Goal: Find specific page/section: Find specific page/section

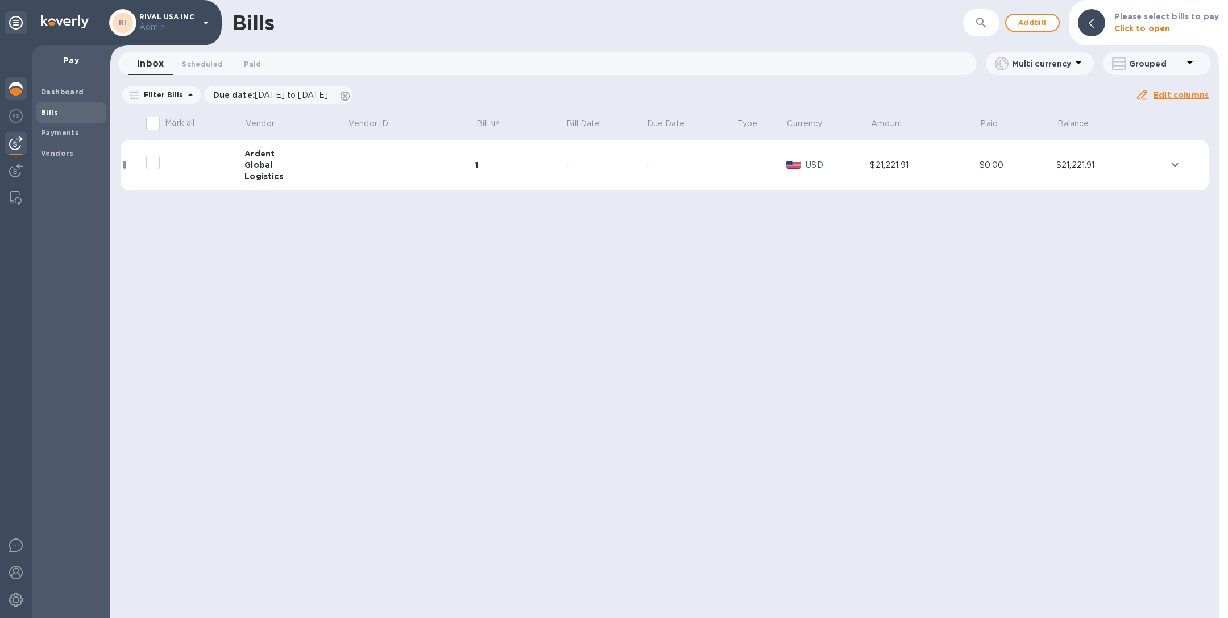
click at [11, 90] on img at bounding box center [16, 89] width 14 height 14
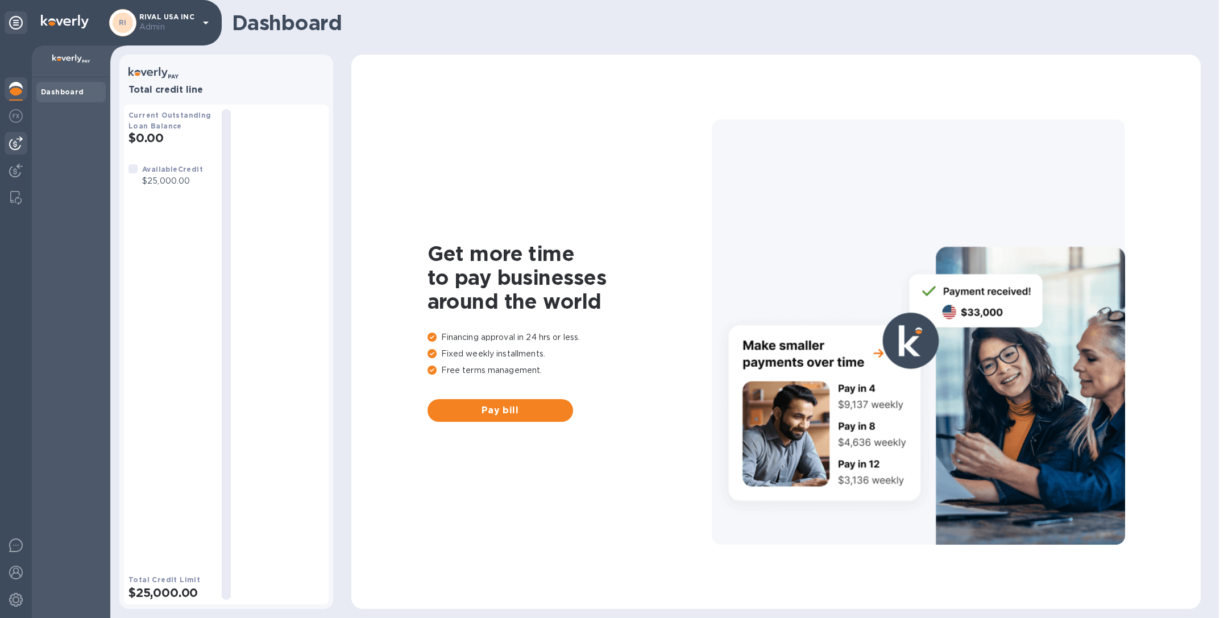
click at [16, 147] on img at bounding box center [16, 143] width 14 height 14
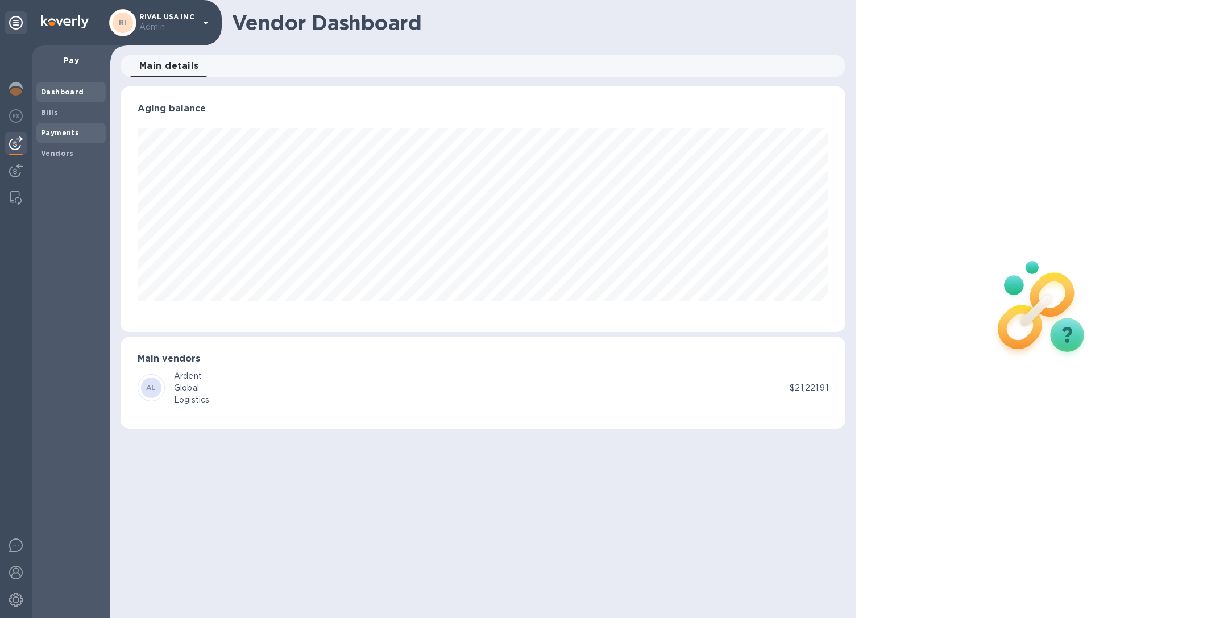
scroll to position [246, 725]
click at [48, 115] on b "Bills" at bounding box center [49, 112] width 17 height 9
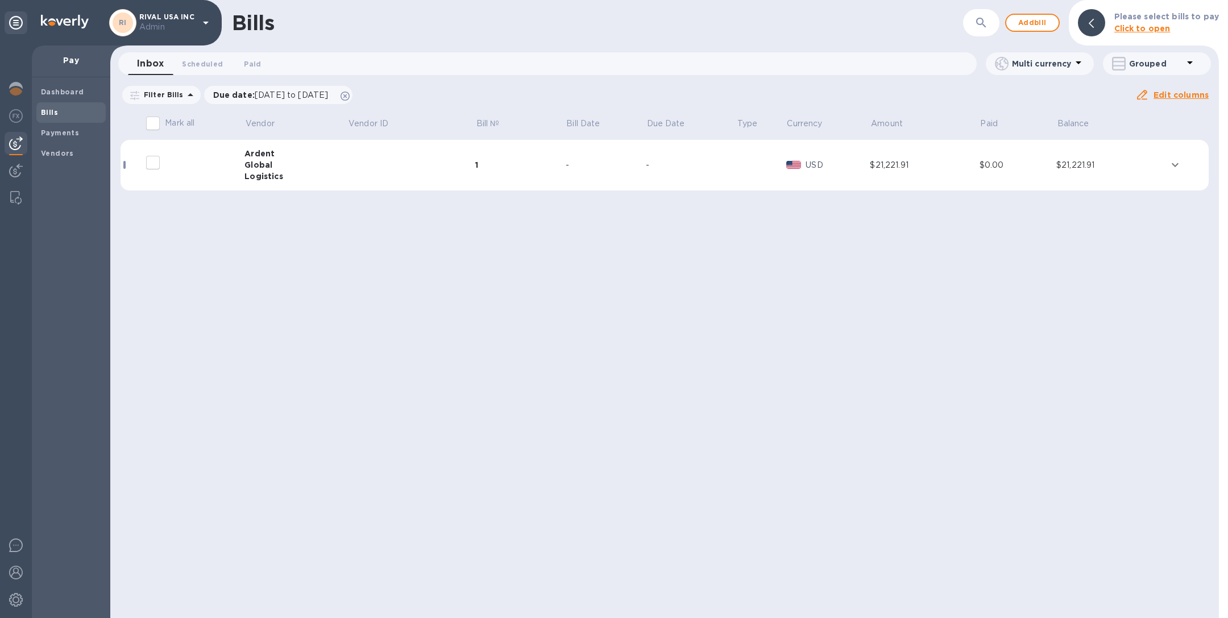
click at [425, 173] on td at bounding box center [411, 165] width 128 height 51
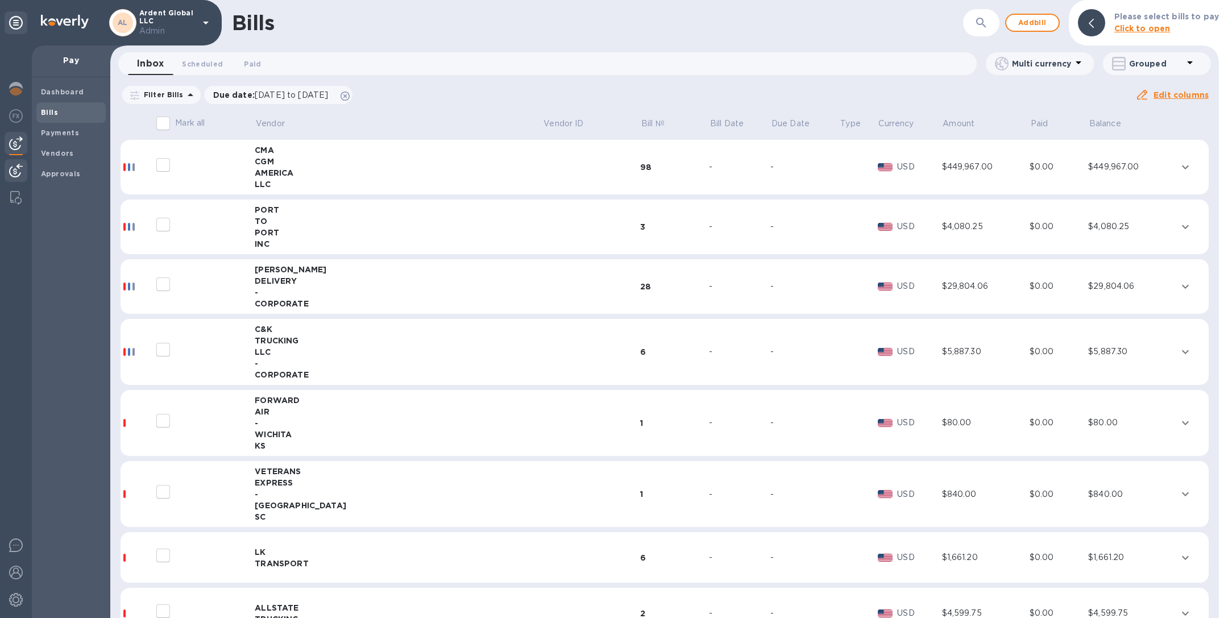
click at [16, 166] on img at bounding box center [16, 171] width 14 height 14
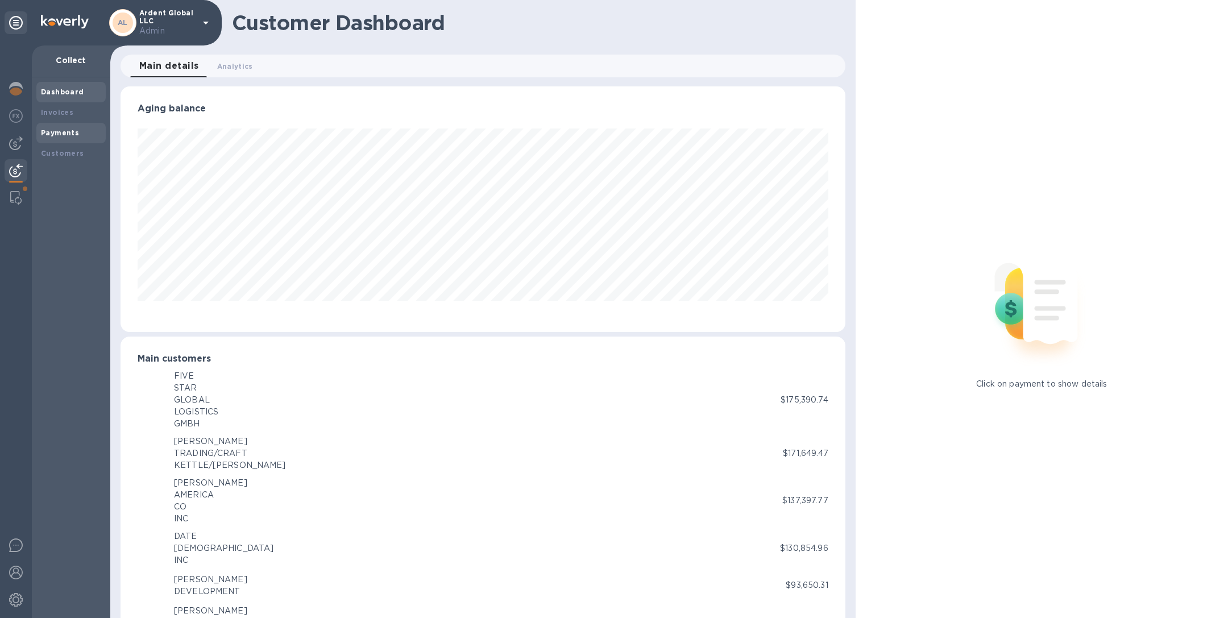
scroll to position [568473, 567998]
click at [59, 107] on div "Invoices" at bounding box center [71, 112] width 60 height 11
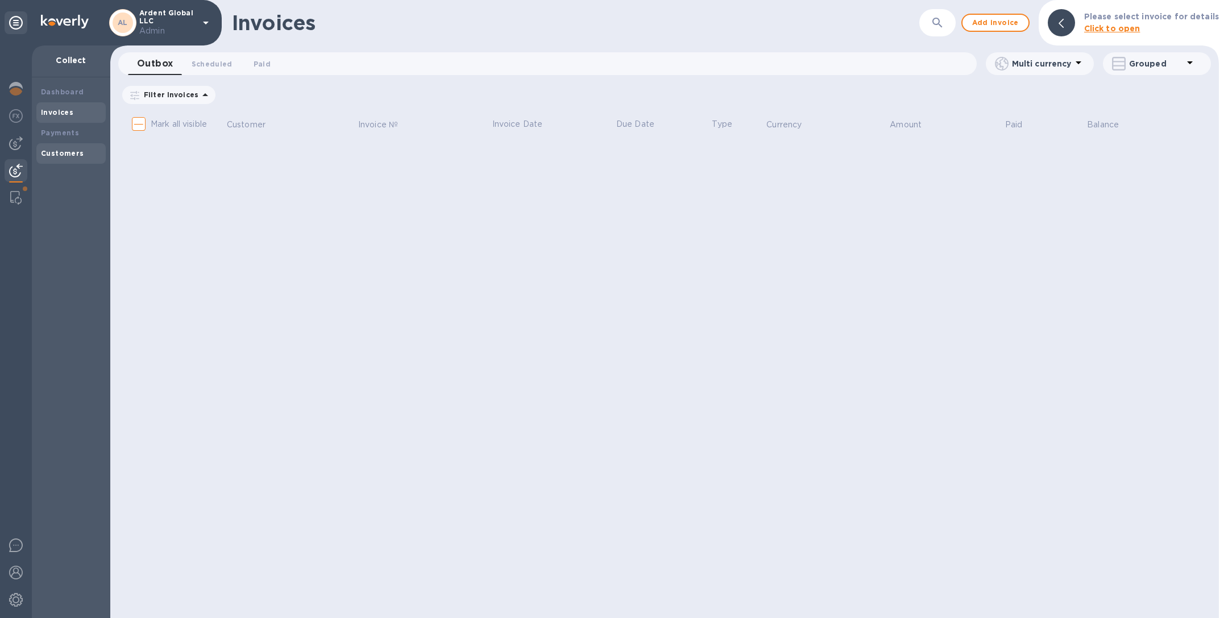
click at [65, 151] on b "Customers" at bounding box center [62, 153] width 43 height 9
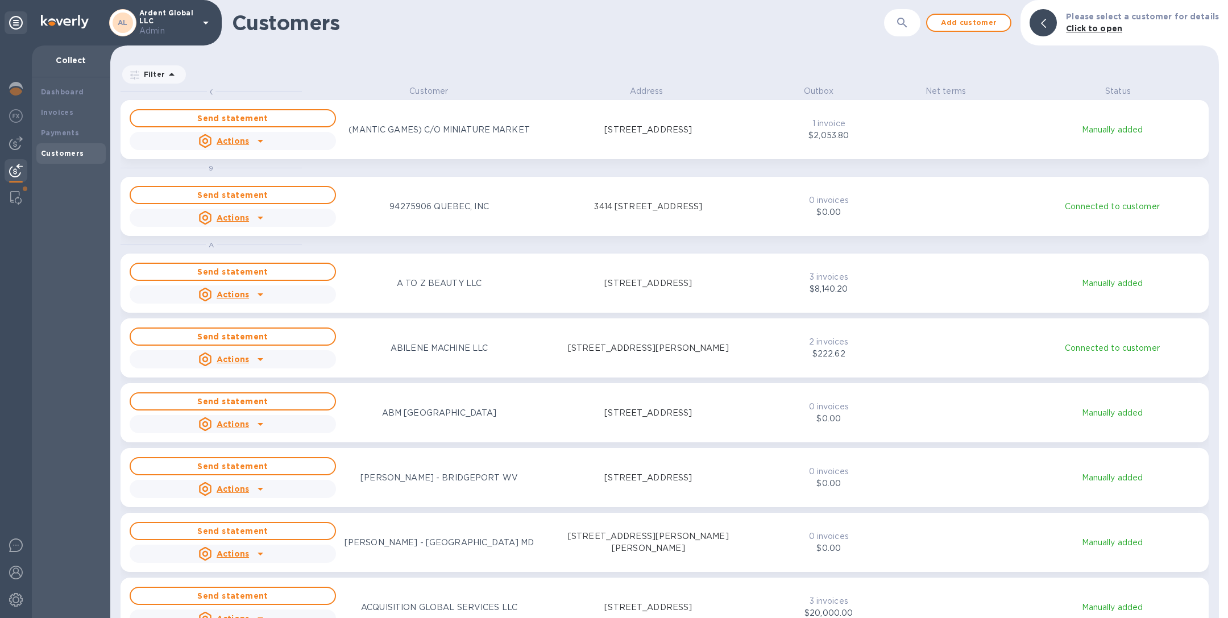
scroll to position [519, 1104]
click at [909, 22] on icon "button" at bounding box center [903, 23] width 14 height 14
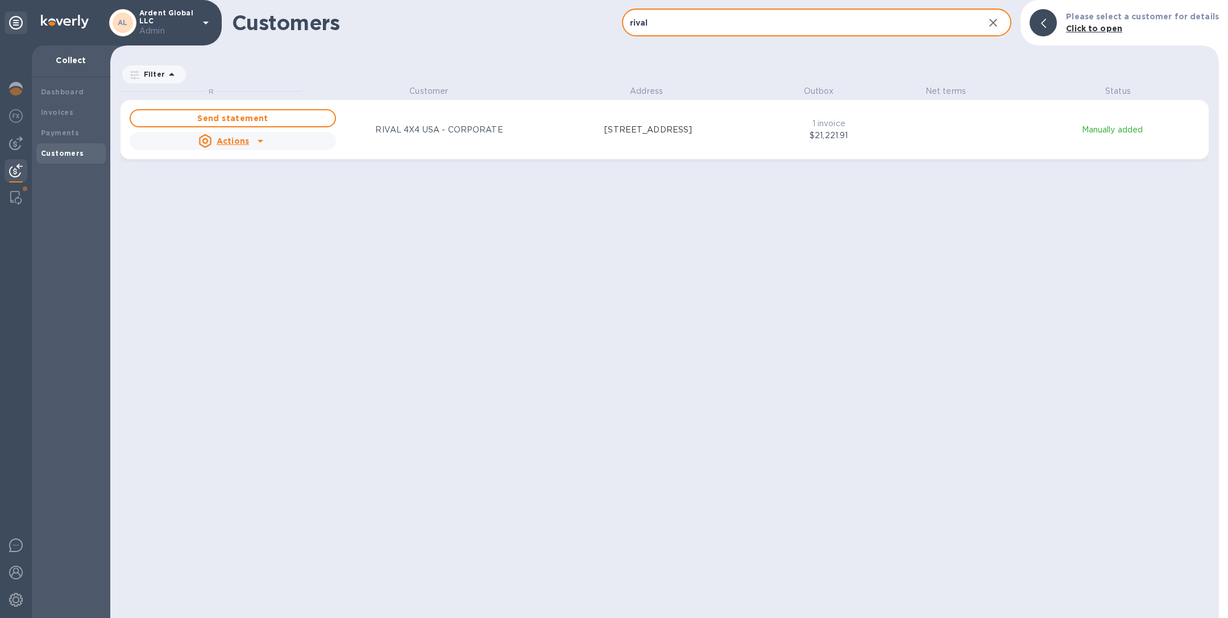
type input "rival"
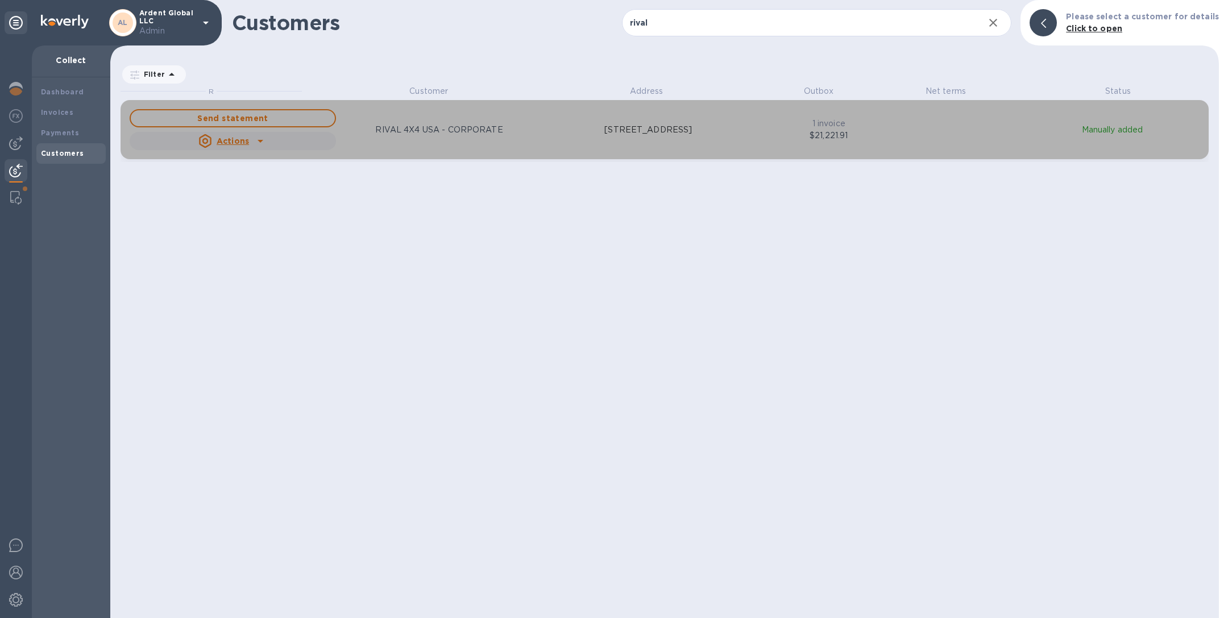
click at [493, 139] on div "Send statement Actions RIVAL 4X4 USA - CORPORATE 13201 NORTHWEST FWY,SUITE 800,…" at bounding box center [440, 129] width 627 height 45
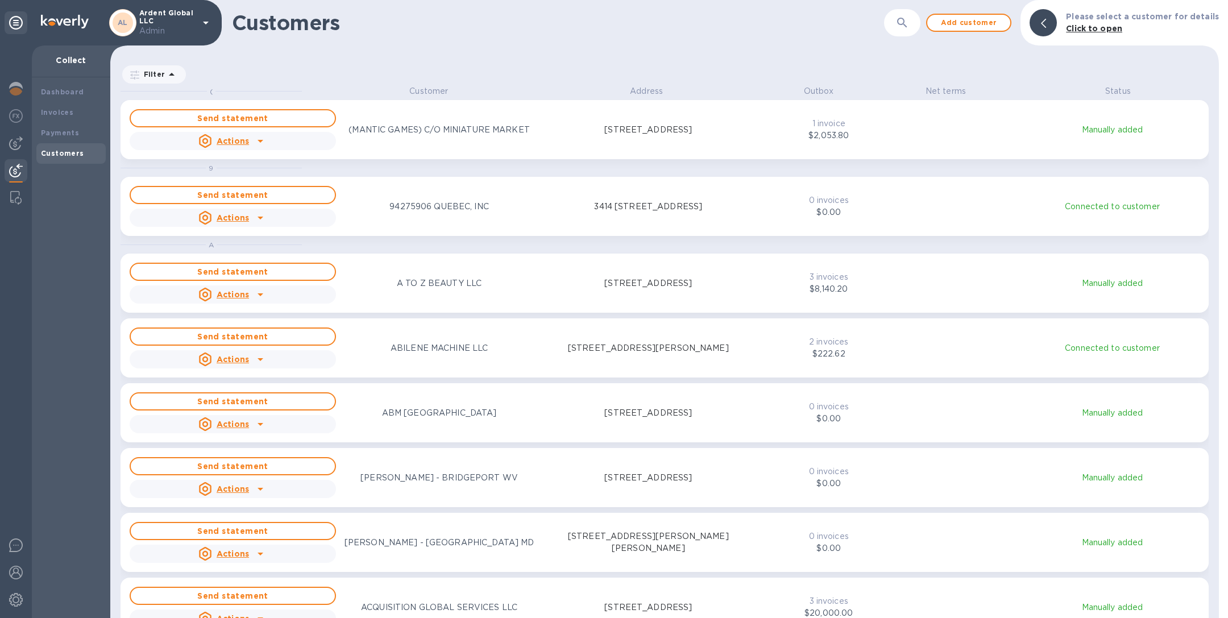
scroll to position [519, 1104]
click at [909, 27] on icon "button" at bounding box center [903, 23] width 14 height 14
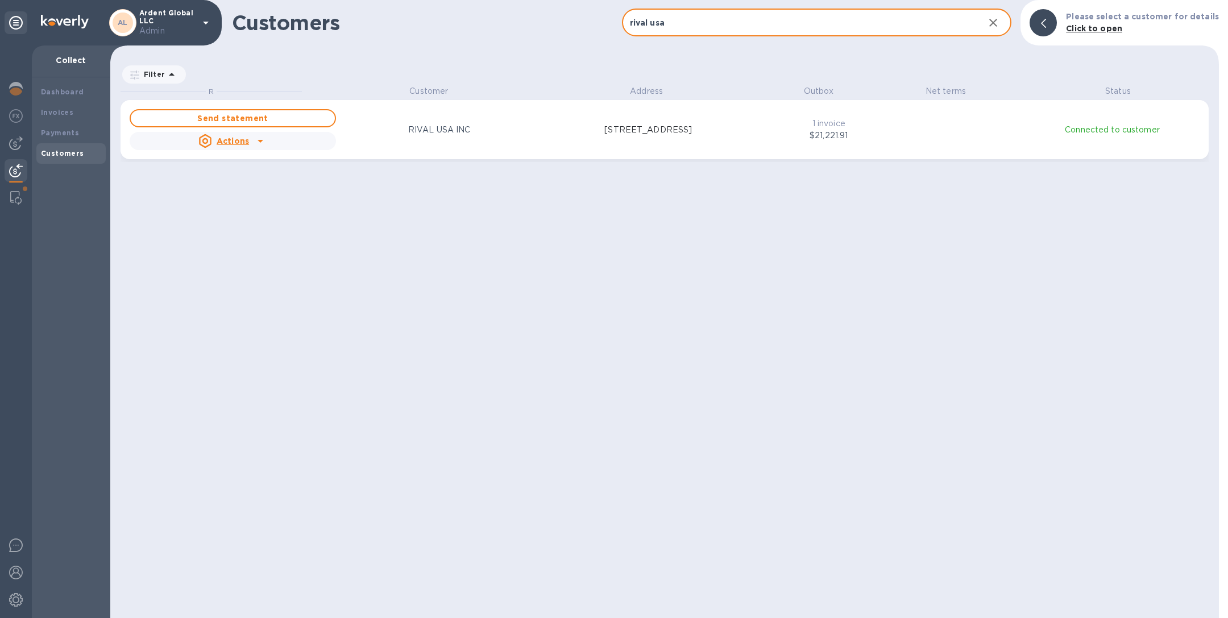
scroll to position [14, 5]
type input "rival usa"
click at [578, 142] on div "Send statement Actions RIVAL USA INC [STREET_ADDRESS]" at bounding box center [440, 129] width 627 height 45
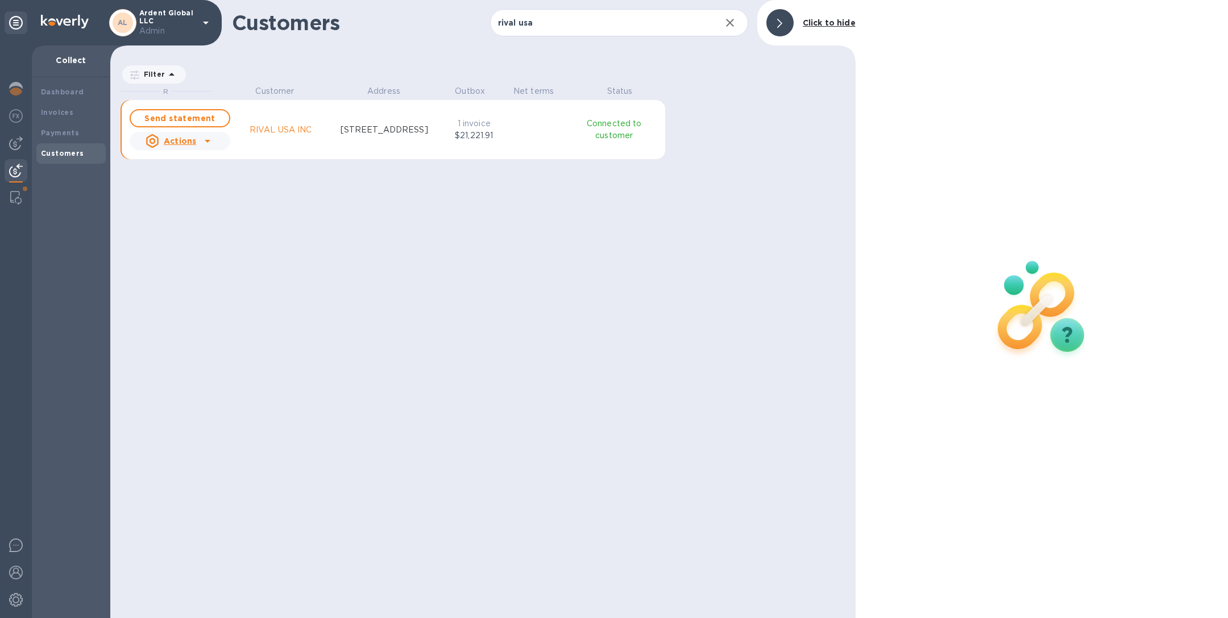
scroll to position [14, 5]
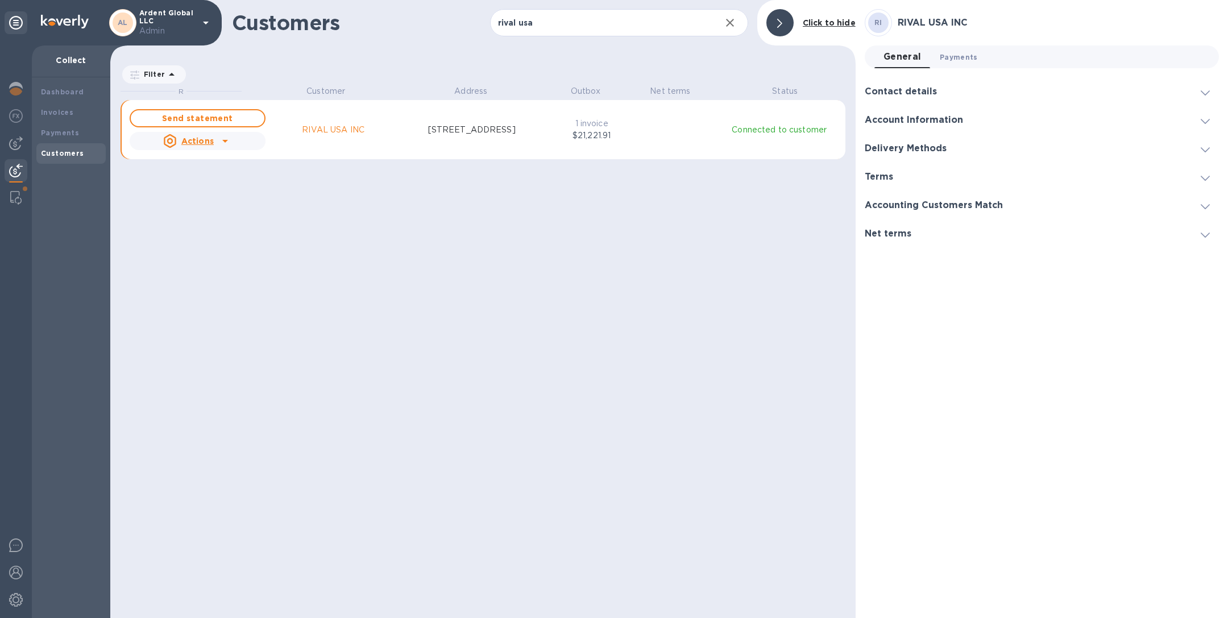
click at [965, 56] on span "Payments 0" at bounding box center [959, 57] width 38 height 12
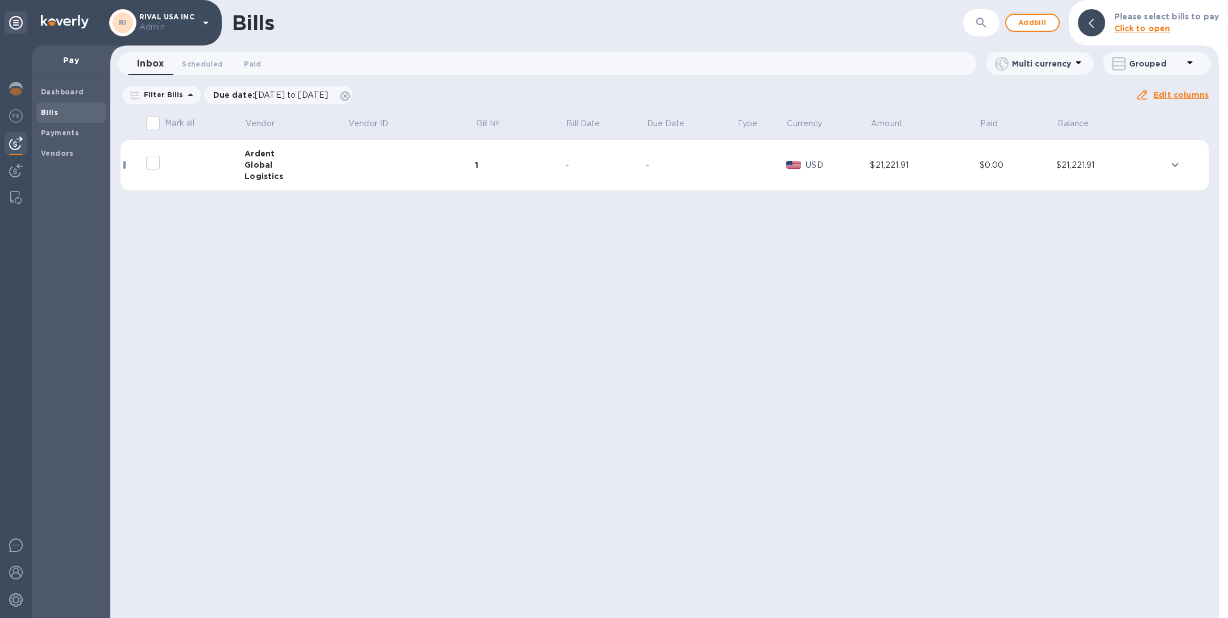
click at [359, 160] on td at bounding box center [411, 165] width 128 height 51
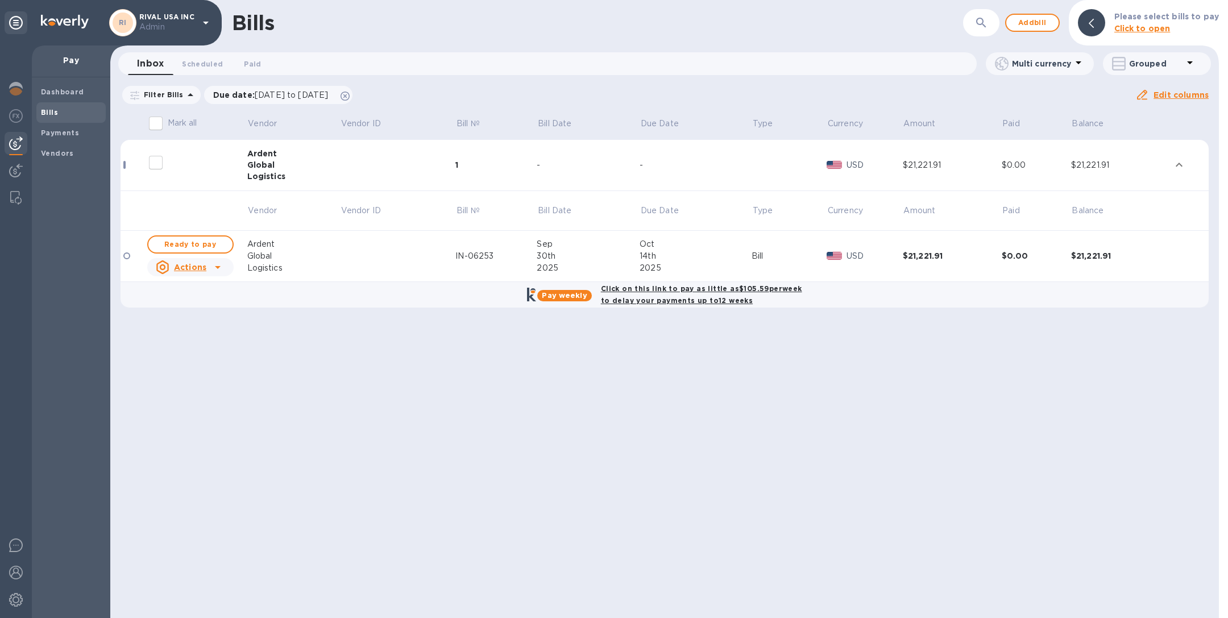
click at [193, 265] on u "Actions" at bounding box center [190, 267] width 32 height 9
click at [382, 255] on div at bounding box center [614, 309] width 1228 height 618
click at [350, 93] on icon at bounding box center [345, 96] width 9 height 9
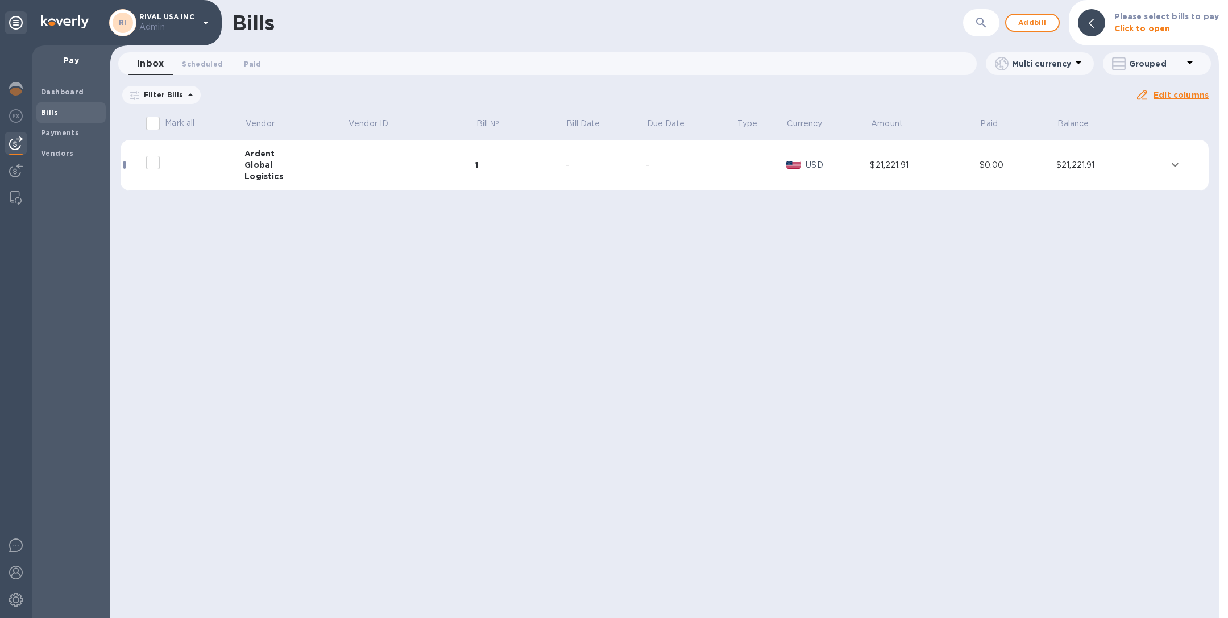
click at [376, 159] on td at bounding box center [411, 165] width 128 height 51
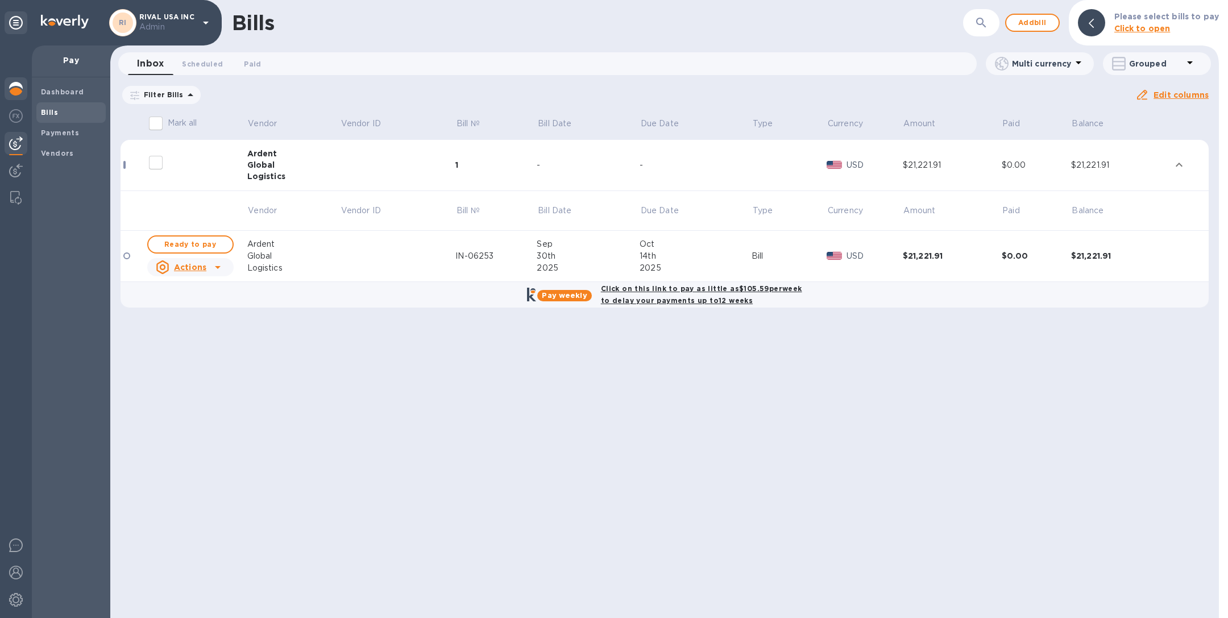
click at [15, 88] on img at bounding box center [16, 89] width 14 height 14
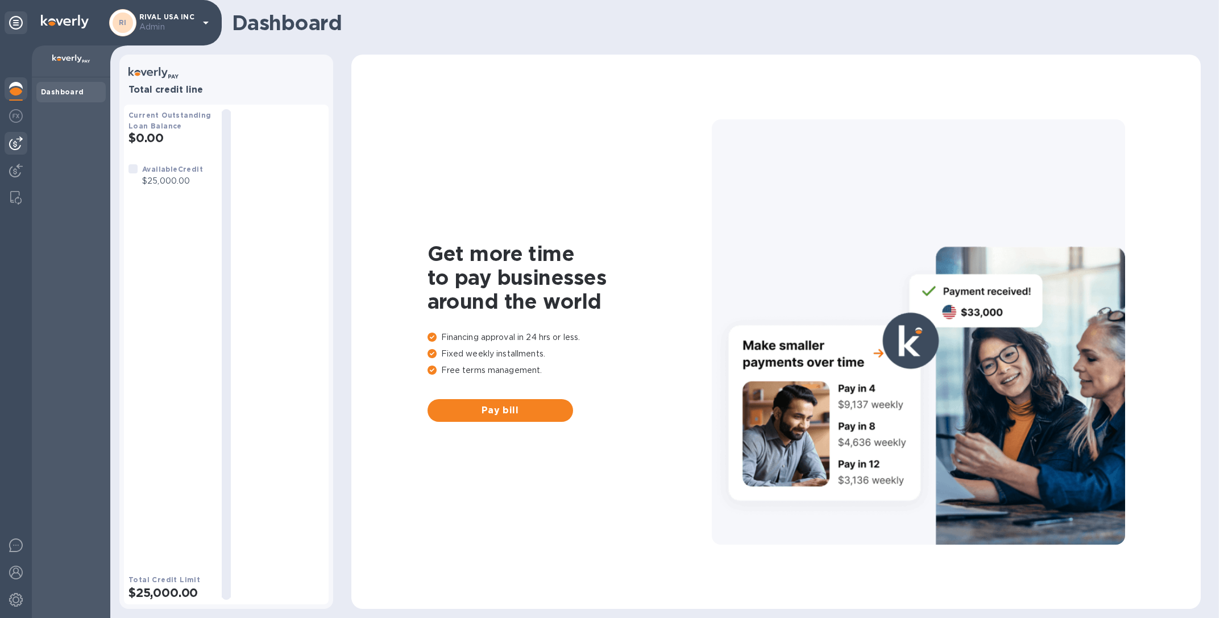
click at [19, 140] on img at bounding box center [16, 143] width 14 height 14
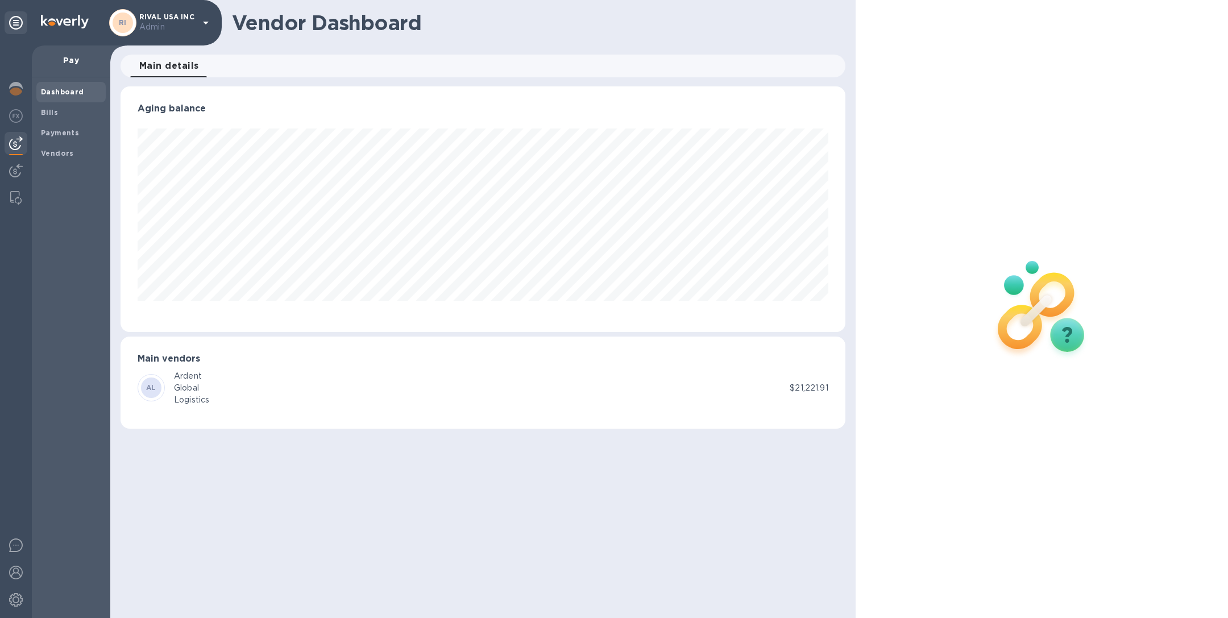
scroll to position [246, 725]
click at [63, 149] on b "Vendors" at bounding box center [57, 153] width 33 height 9
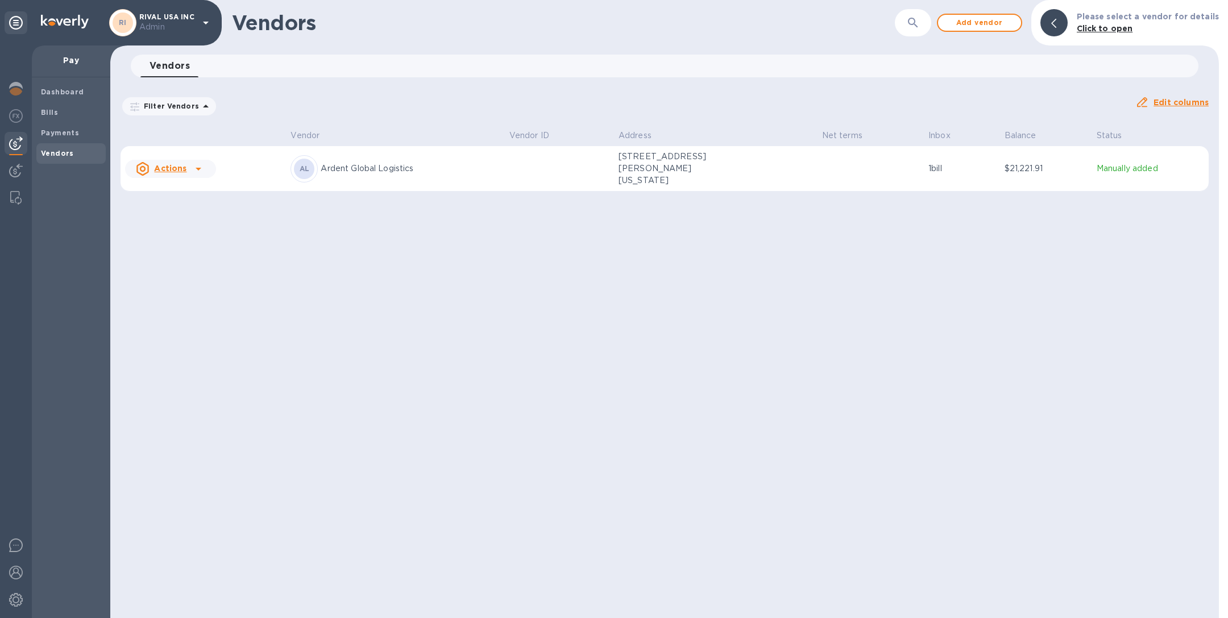
click at [510, 163] on td at bounding box center [559, 168] width 109 height 45
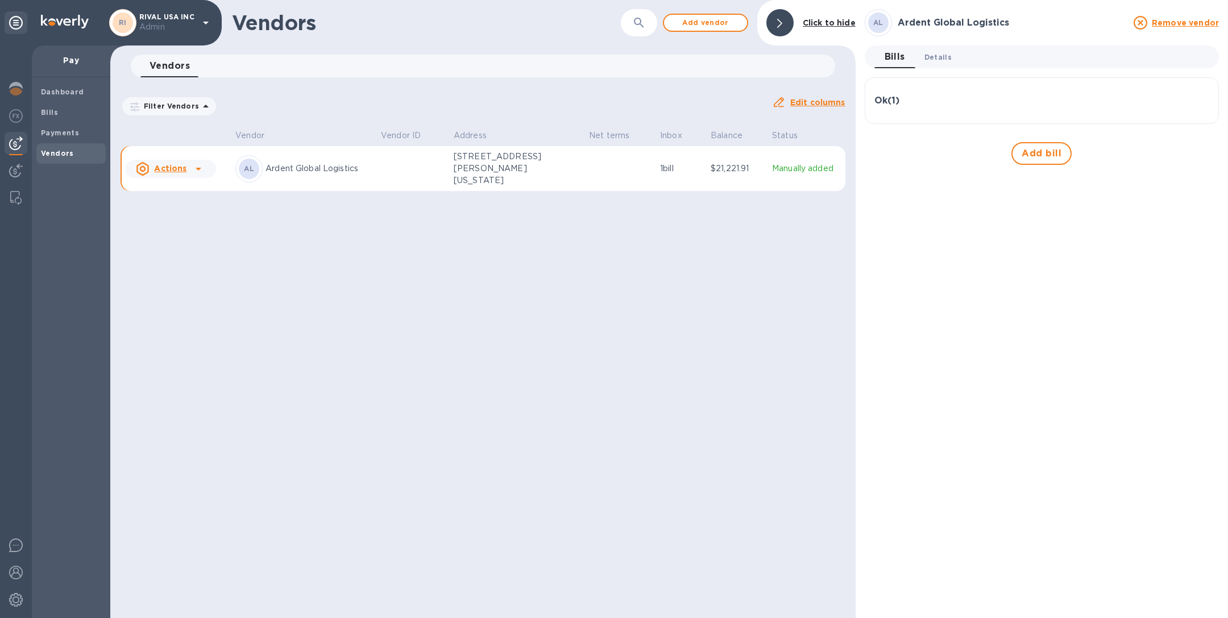
click at [945, 59] on span "Details 0" at bounding box center [938, 57] width 27 height 12
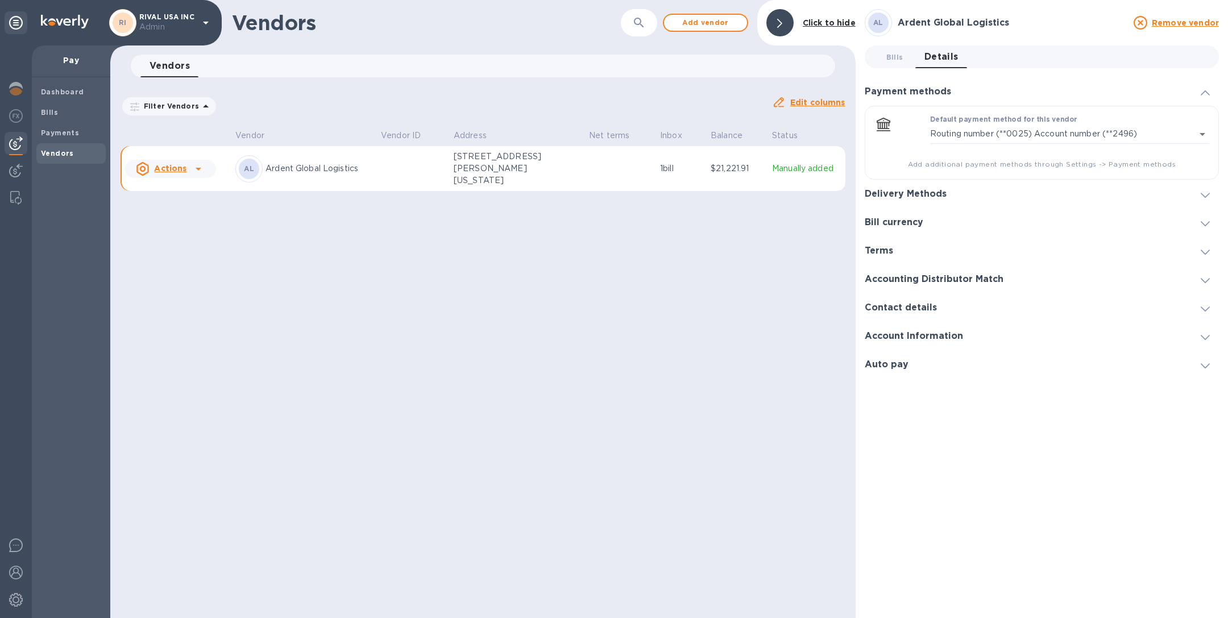
click at [932, 193] on h3 "Delivery Methods" at bounding box center [906, 194] width 82 height 11
